Goal: Information Seeking & Learning: Learn about a topic

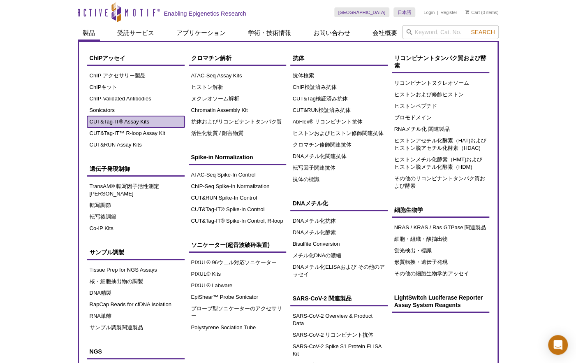
click at [114, 122] on link "CUT&Tag-IT® Assay Kits" at bounding box center [136, 122] width 98 height 12
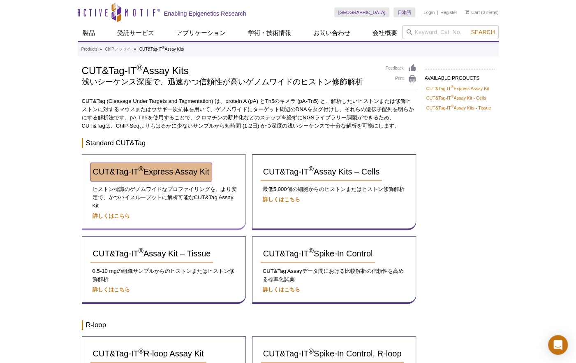
click at [197, 172] on span "CUT&Tag-IT ® Express Assay Kit" at bounding box center [151, 171] width 116 height 9
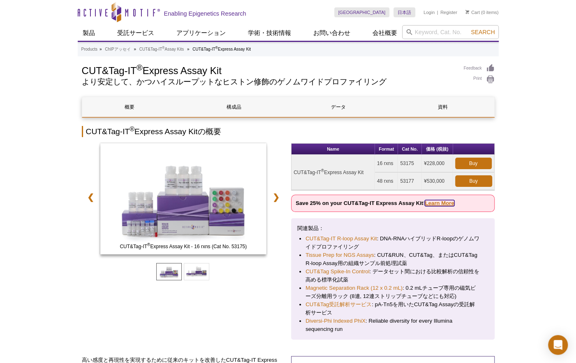
click at [439, 203] on link "Learn More" at bounding box center [439, 203] width 29 height 6
